Goal: Task Accomplishment & Management: Manage account settings

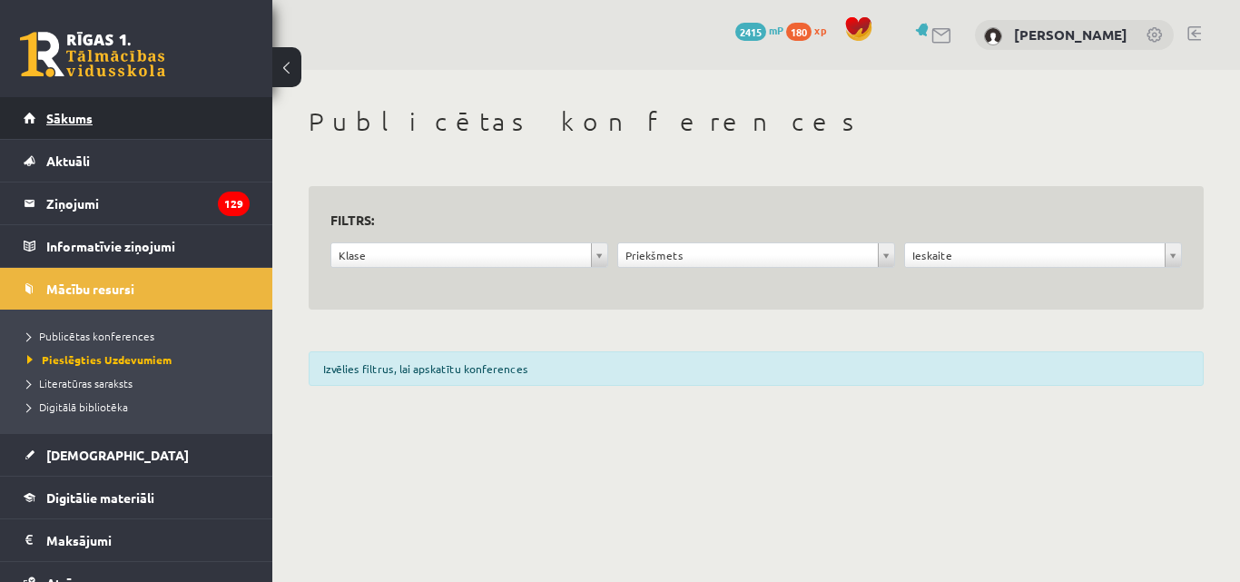
click at [149, 124] on link "Sākums" at bounding box center [137, 118] width 226 height 42
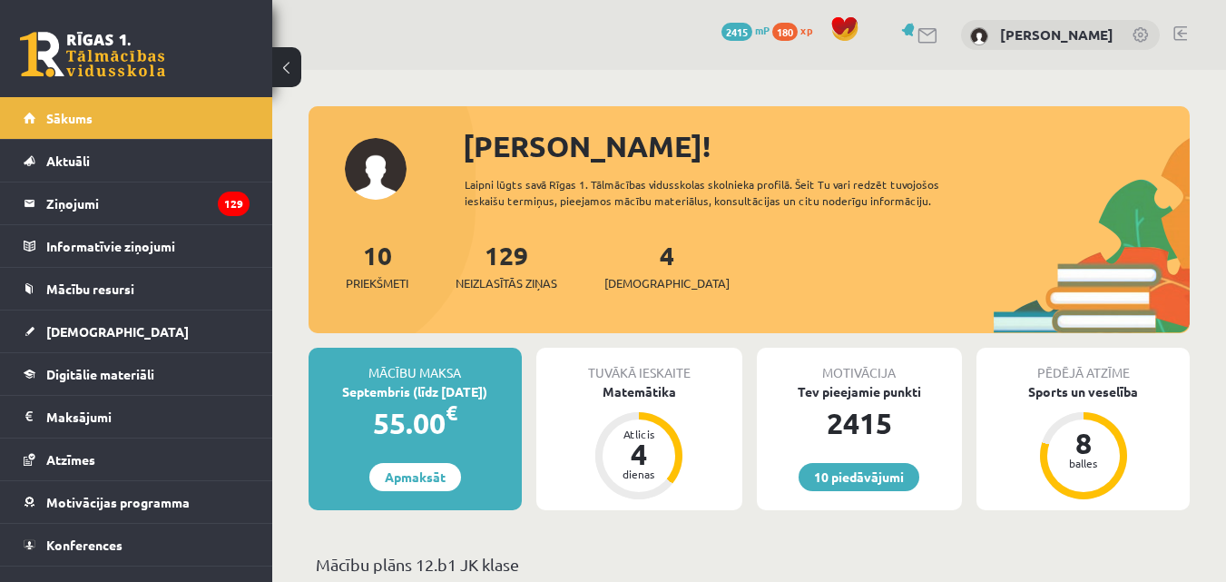
click at [1180, 32] on link at bounding box center [1180, 33] width 14 height 15
